Goal: Task Accomplishment & Management: Use online tool/utility

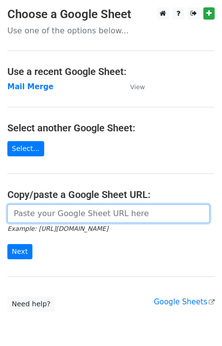
click at [52, 210] on input "url" at bounding box center [108, 214] width 202 height 19
paste input "https://docs.google.com/spreadsheets/d/1M18-a-Fn6YEHaRjw3F98TSPhszG4IXGqu6sOomZ…"
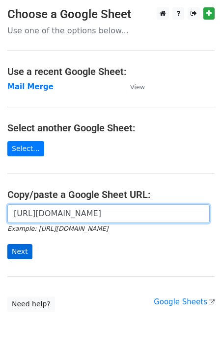
type input "https://docs.google.com/spreadsheets/d/1M18-a-Fn6YEHaRjw3F98TSPhszG4IXGqu6sOomZ…"
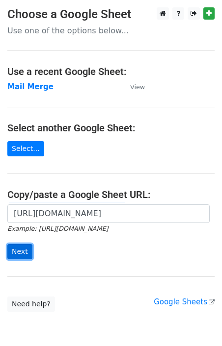
click at [24, 249] on input "Next" at bounding box center [19, 251] width 25 height 15
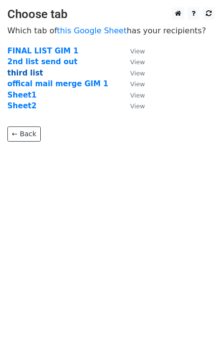
click at [30, 71] on strong "third list" at bounding box center [25, 73] width 36 height 9
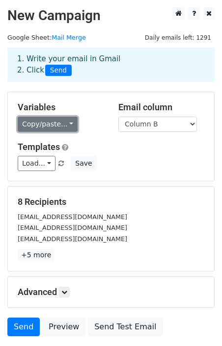
click at [52, 128] on link "Copy/paste..." at bounding box center [48, 124] width 60 height 15
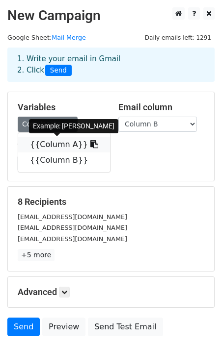
click at [54, 149] on link "{{Column A}}" at bounding box center [64, 145] width 92 height 16
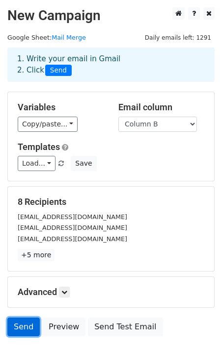
click at [27, 323] on link "Send" at bounding box center [23, 327] width 32 height 19
